Goal: Task Accomplishment & Management: Complete application form

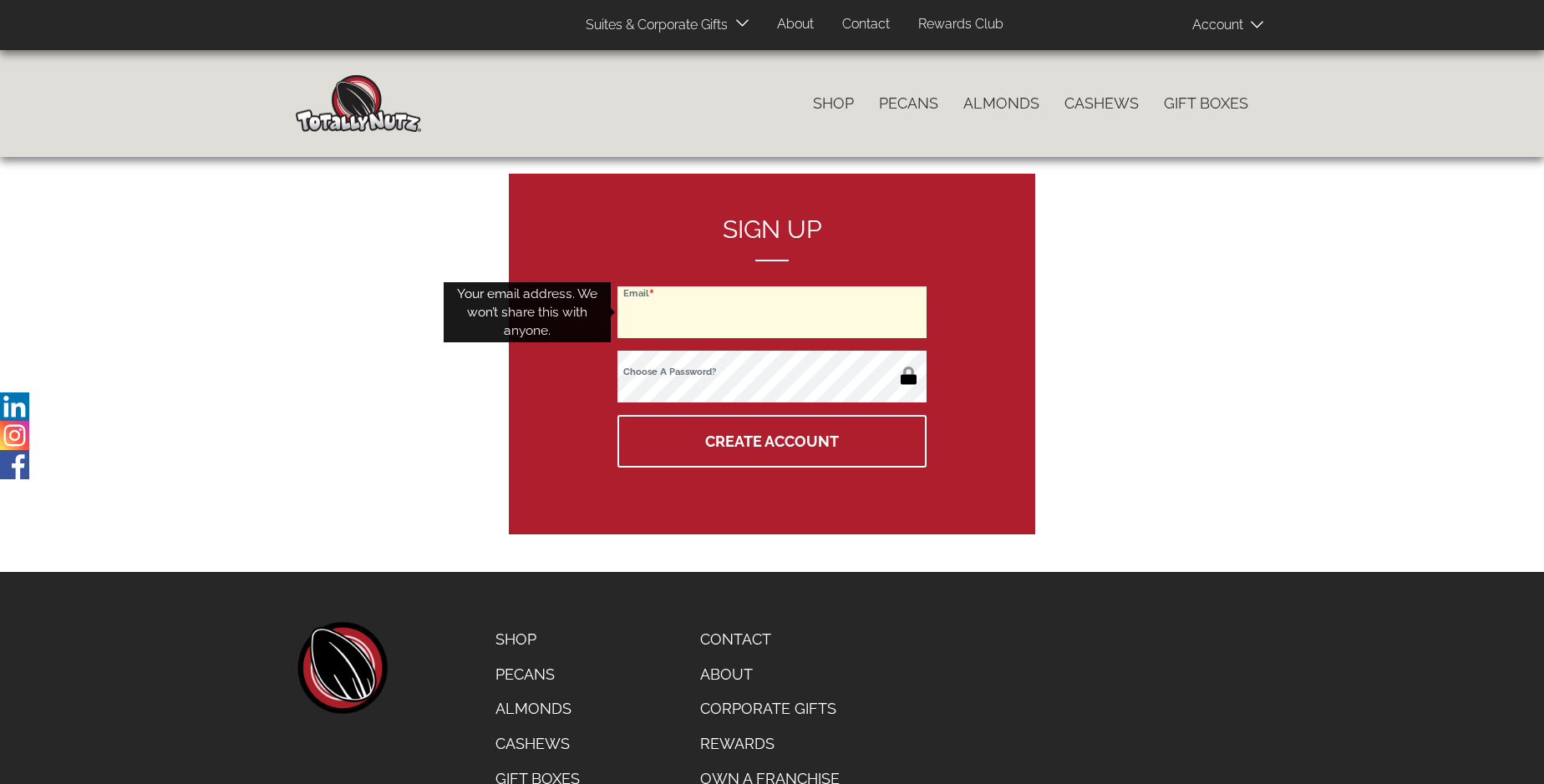
click at [772, 312] on input "Email" at bounding box center [772, 312] width 310 height 52
type input "[EMAIL_ADDRESS][DOMAIN_NAME]"
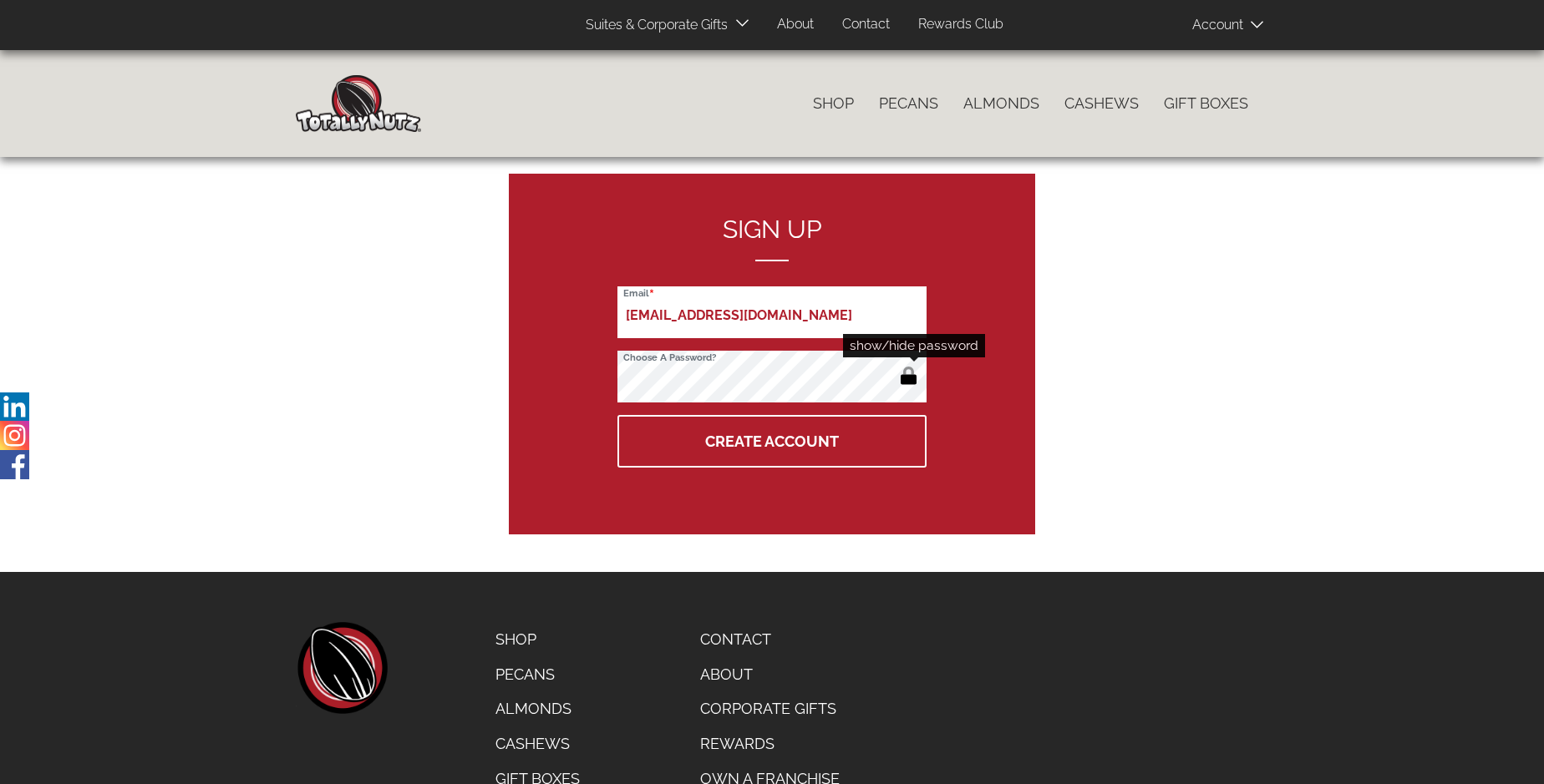
click at [908, 377] on button "button" at bounding box center [909, 377] width 28 height 27
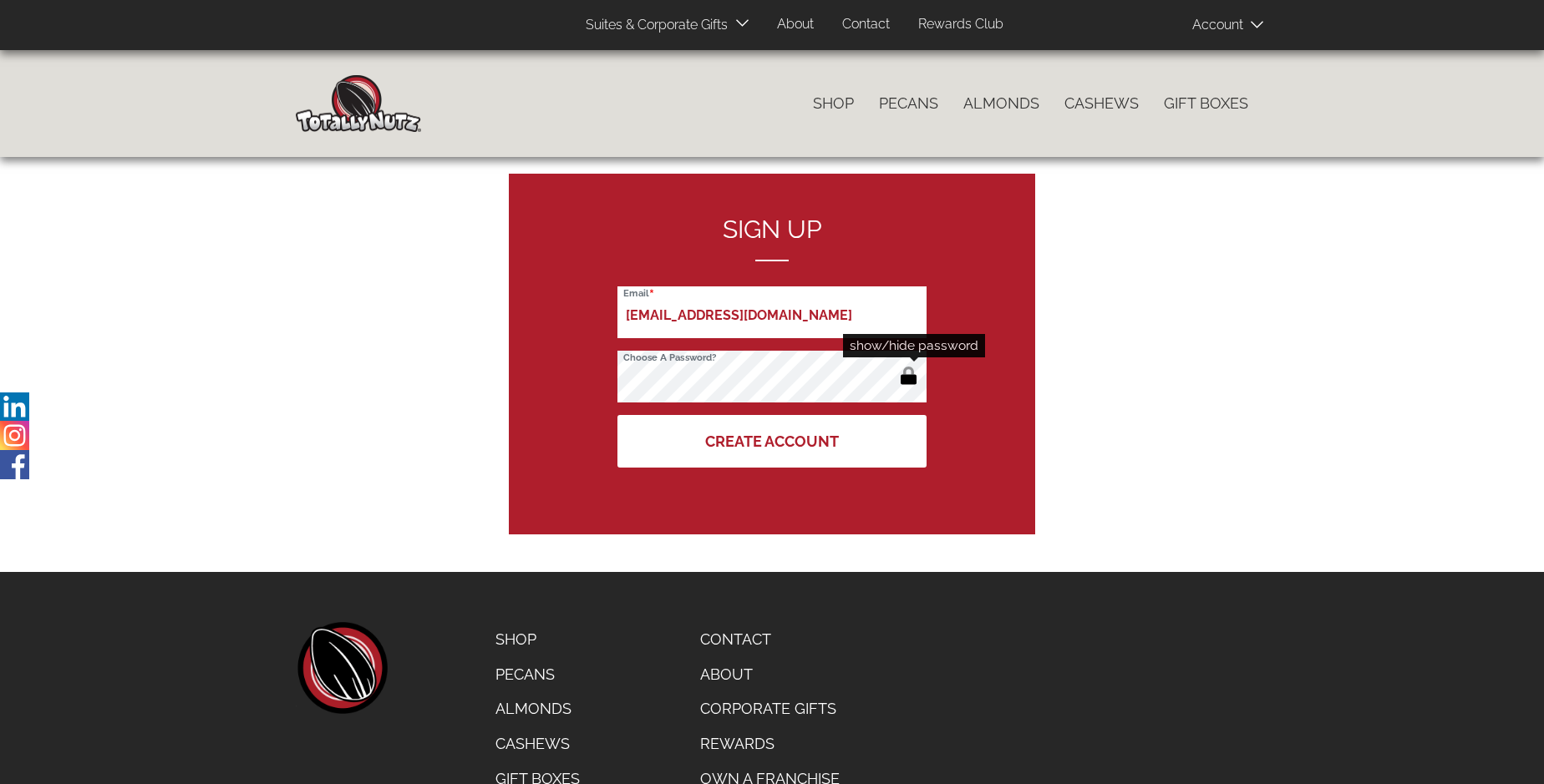
click at [772, 441] on button "Create Account" at bounding box center [772, 441] width 310 height 53
